Goal: Check status

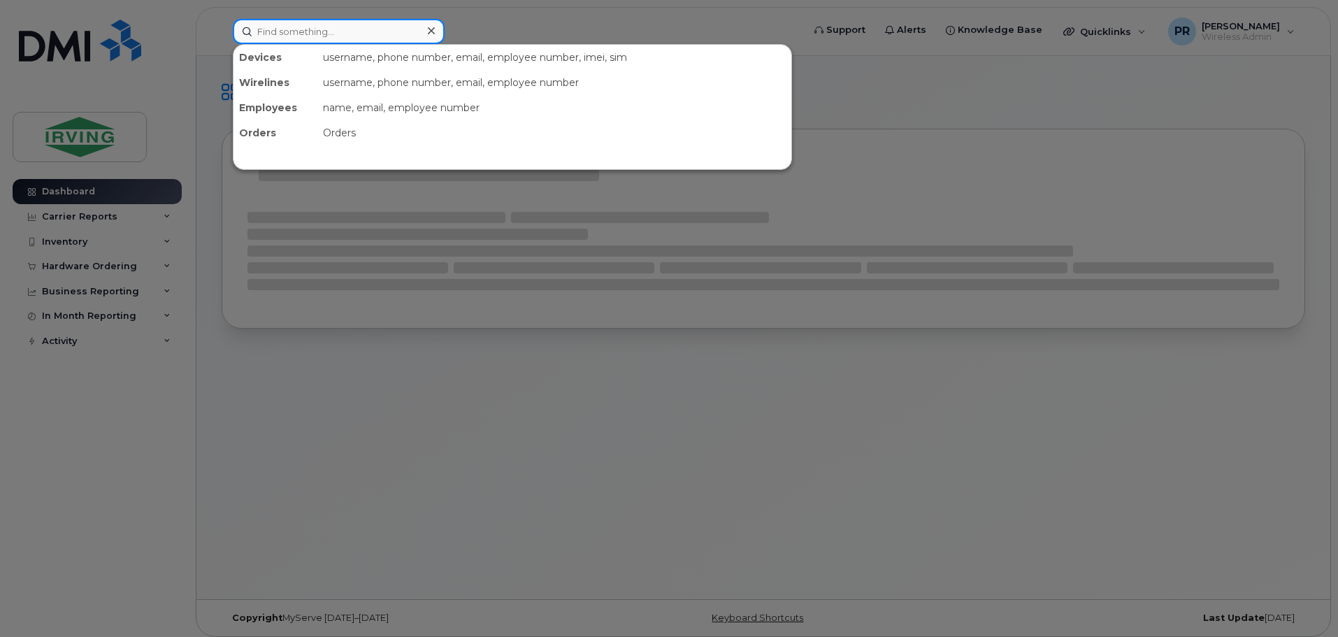
click at [294, 31] on input at bounding box center [339, 31] width 212 height 25
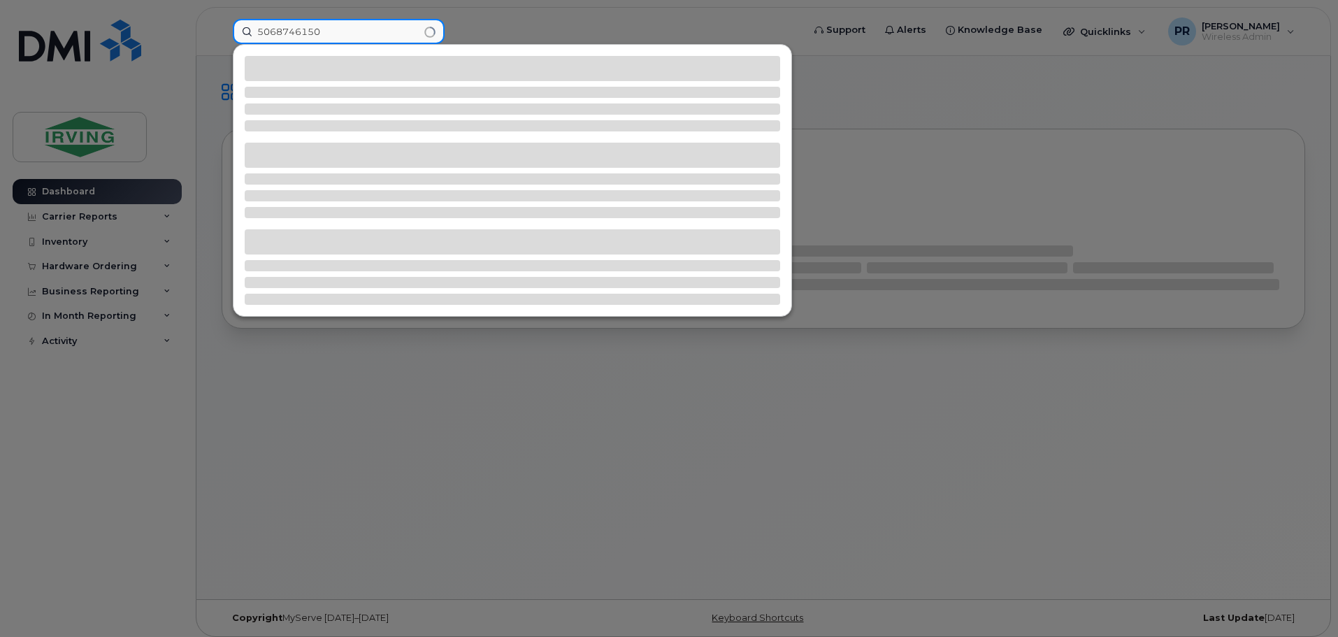
type input "5068746150"
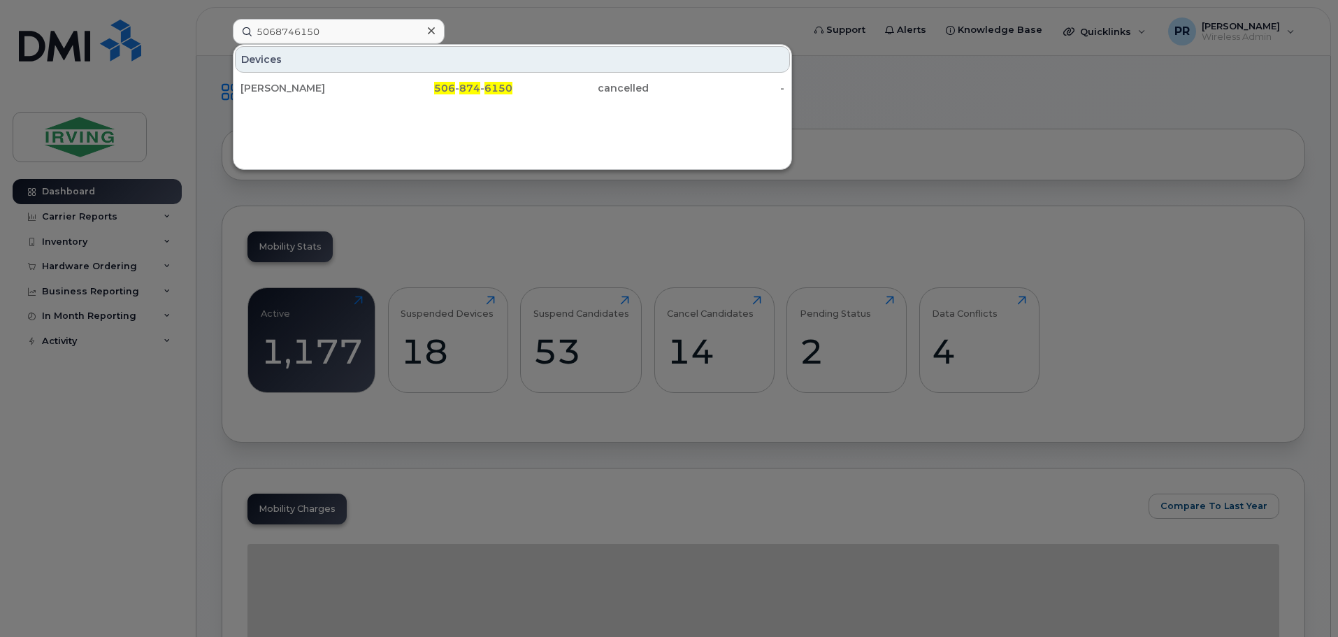
click at [512, 23] on div at bounding box center [669, 318] width 1338 height 637
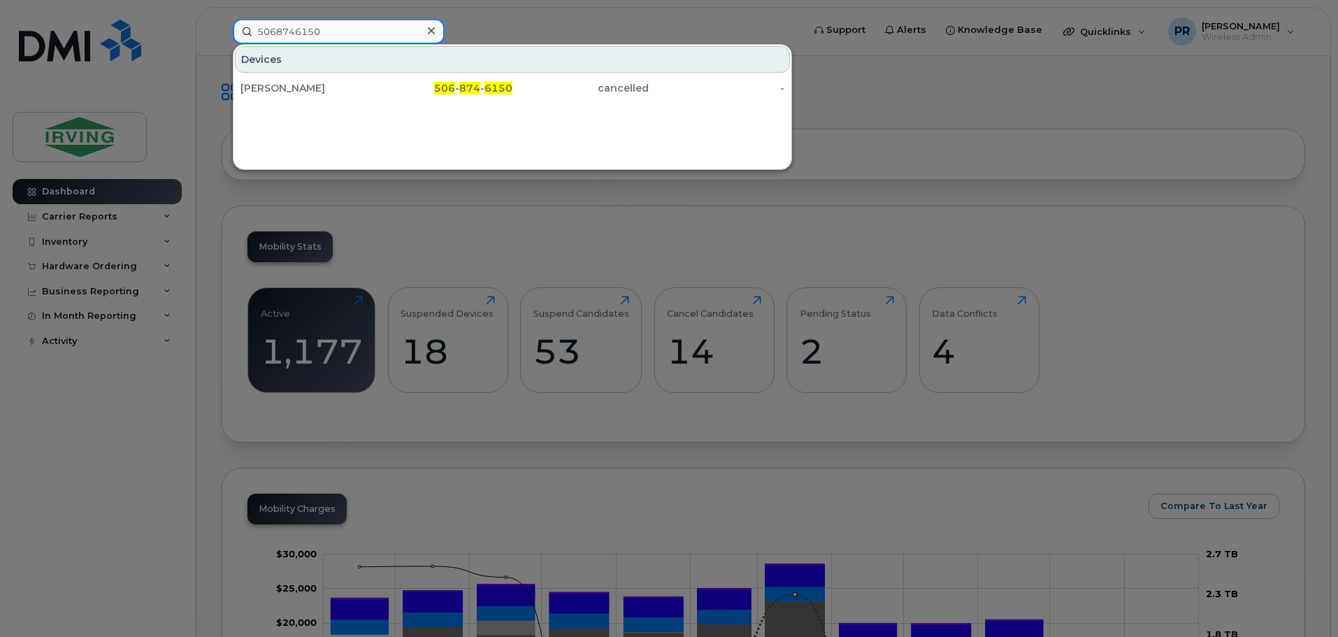
drag, startPoint x: 333, startPoint y: 33, endPoint x: 204, endPoint y: 27, distance: 129.4
click at [222, 27] on div "5068746150 Devices Kenneth Mac Innes 506 - 874 - 6150 cancelled -" at bounding box center [513, 31] width 583 height 25
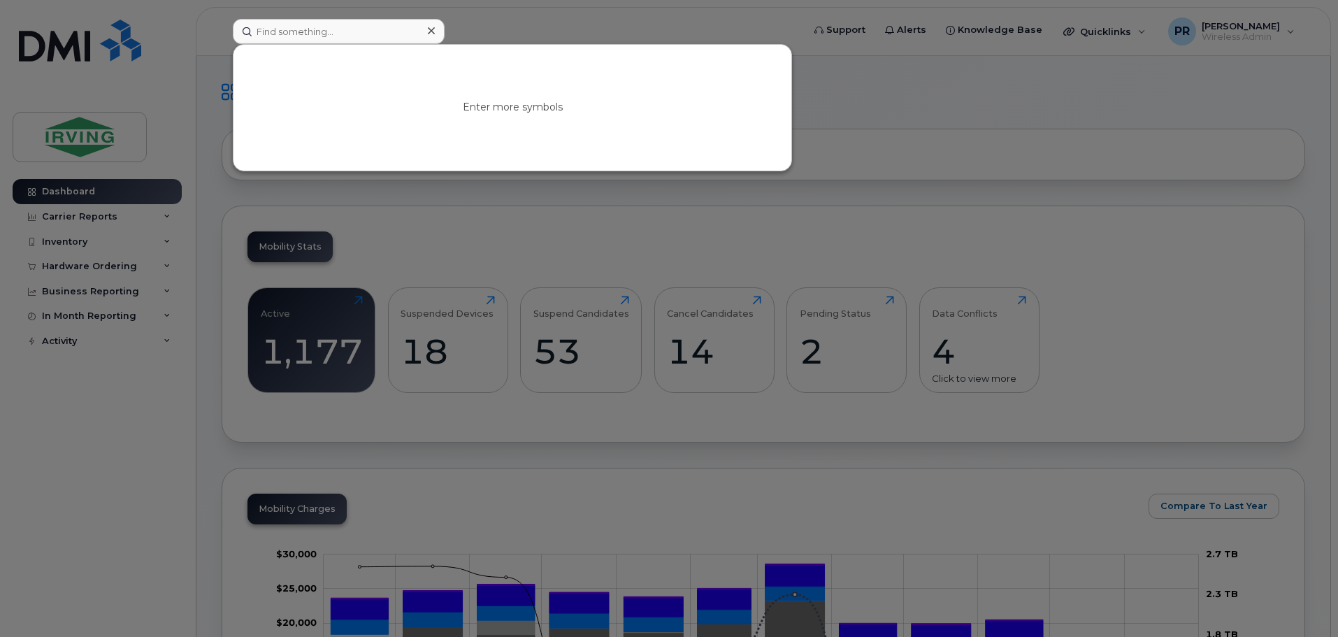
click at [976, 323] on div at bounding box center [669, 318] width 1338 height 637
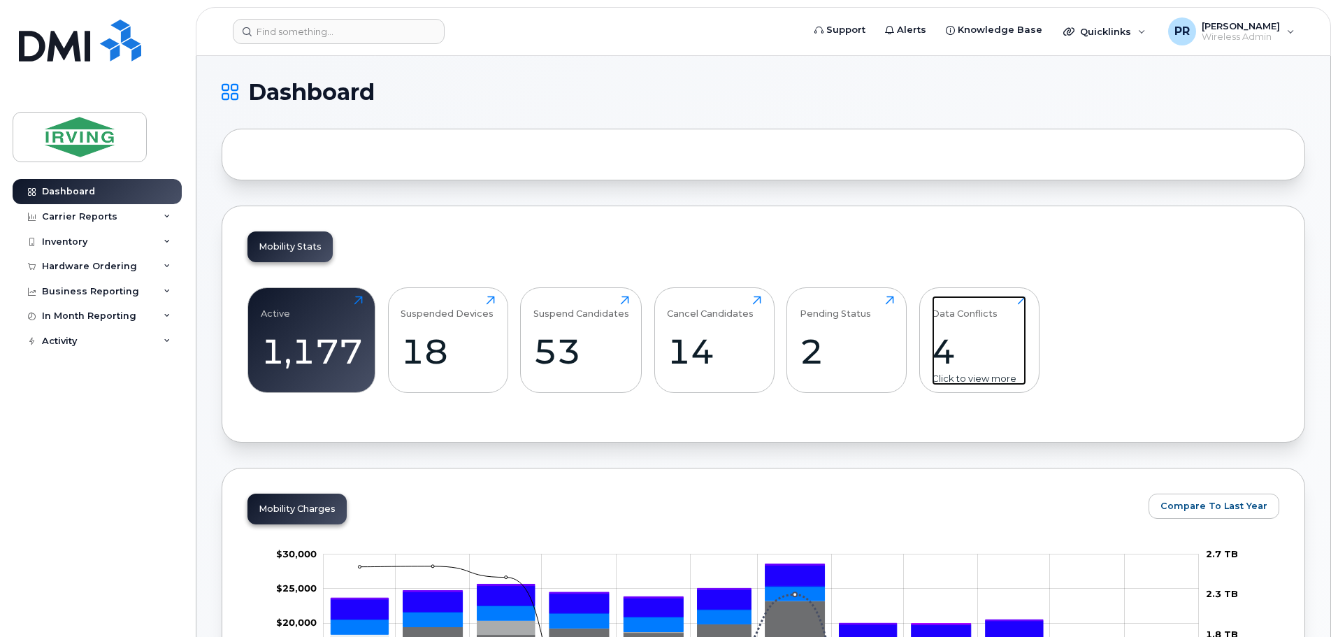
click at [980, 327] on div "Data Conflicts 4 Click to view more" at bounding box center [979, 340] width 94 height 89
